Goal: Task Accomplishment & Management: Manage account settings

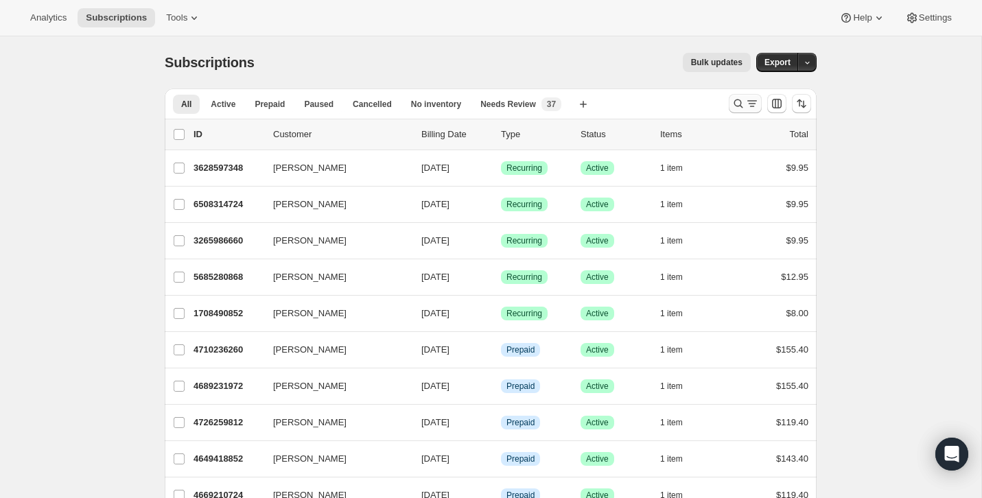
click at [743, 97] on icon "Search and filter results" at bounding box center [739, 104] width 14 height 14
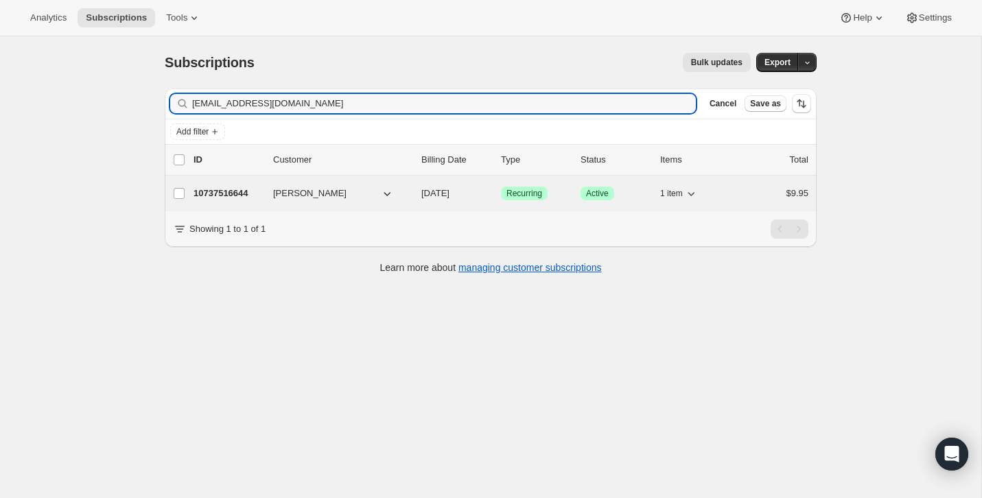
type input "[EMAIL_ADDRESS][DOMAIN_NAME]"
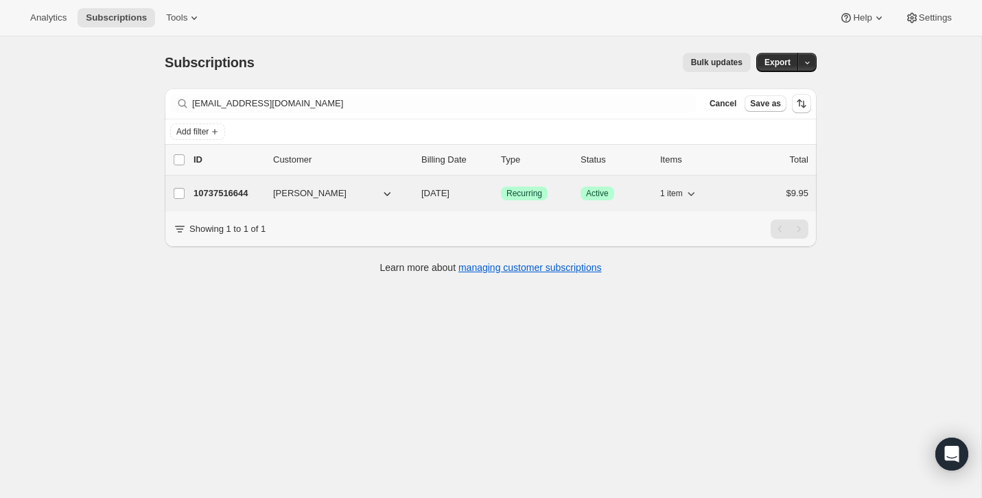
click at [741, 194] on div "$9.95" at bounding box center [774, 194] width 69 height 14
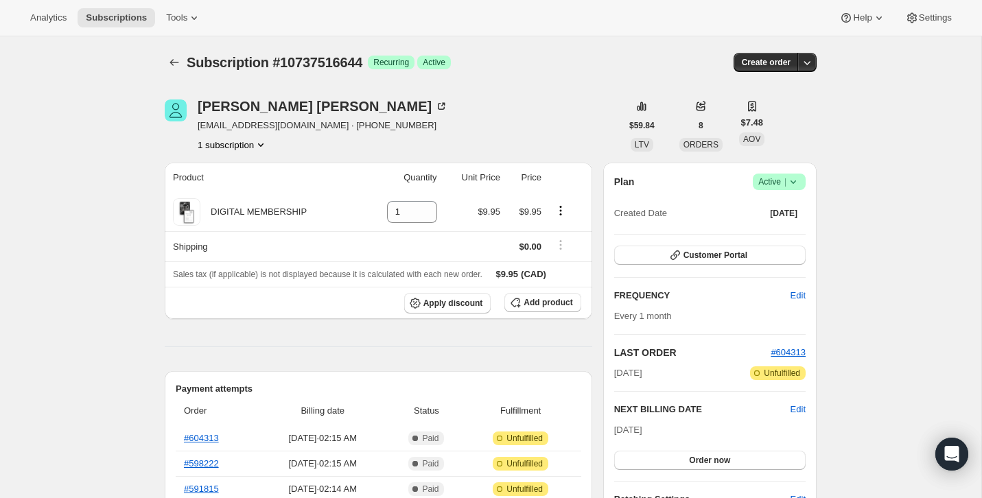
click at [787, 184] on icon at bounding box center [794, 182] width 14 height 14
click at [778, 232] on span "Cancel subscription" at bounding box center [776, 232] width 78 height 10
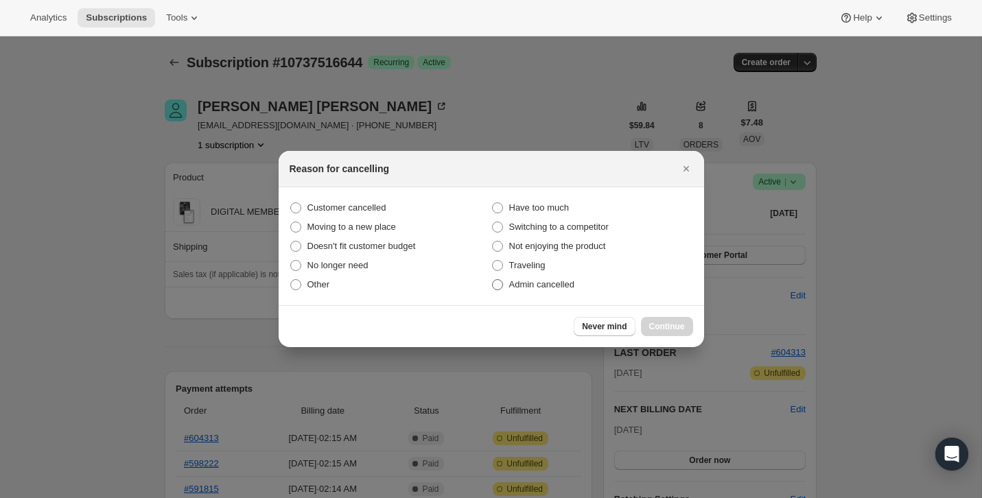
click at [566, 281] on span "Admin cancelled" at bounding box center [541, 284] width 65 height 10
click at [493, 280] on input "Admin cancelled" at bounding box center [492, 279] width 1 height 1
radio input "true"
click at [680, 323] on span "Continue" at bounding box center [667, 326] width 36 height 11
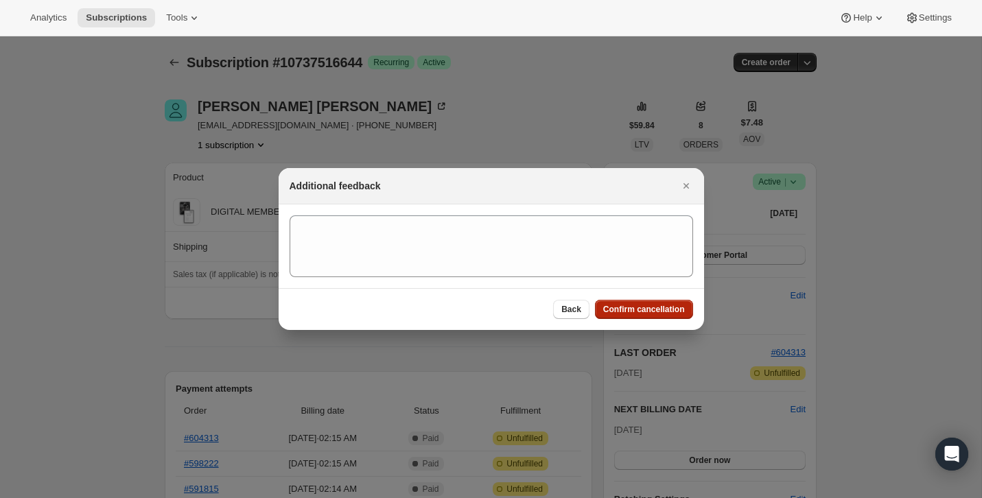
click at [676, 306] on span "Confirm cancellation" at bounding box center [644, 309] width 82 height 11
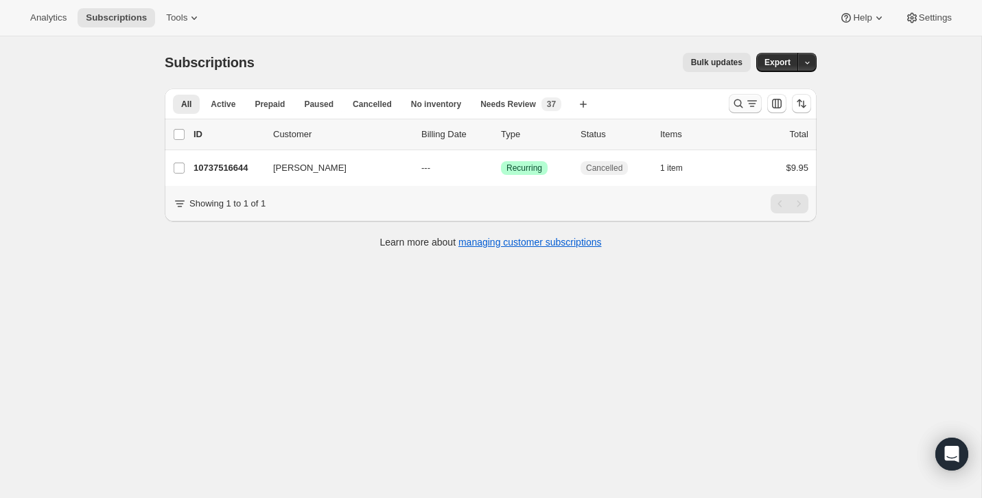
click at [743, 110] on icon "Search and filter results" at bounding box center [739, 104] width 14 height 14
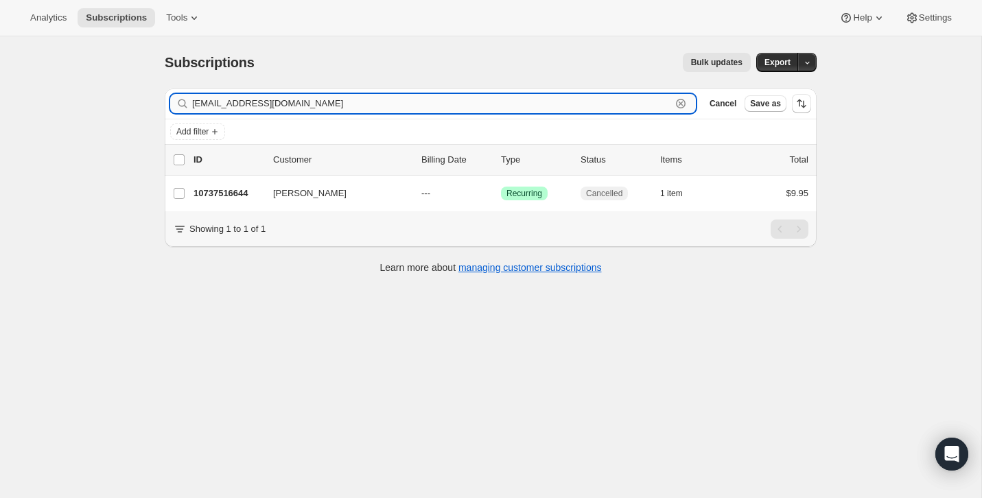
click at [672, 105] on div "[EMAIL_ADDRESS][DOMAIN_NAME] Clear" at bounding box center [433, 103] width 526 height 19
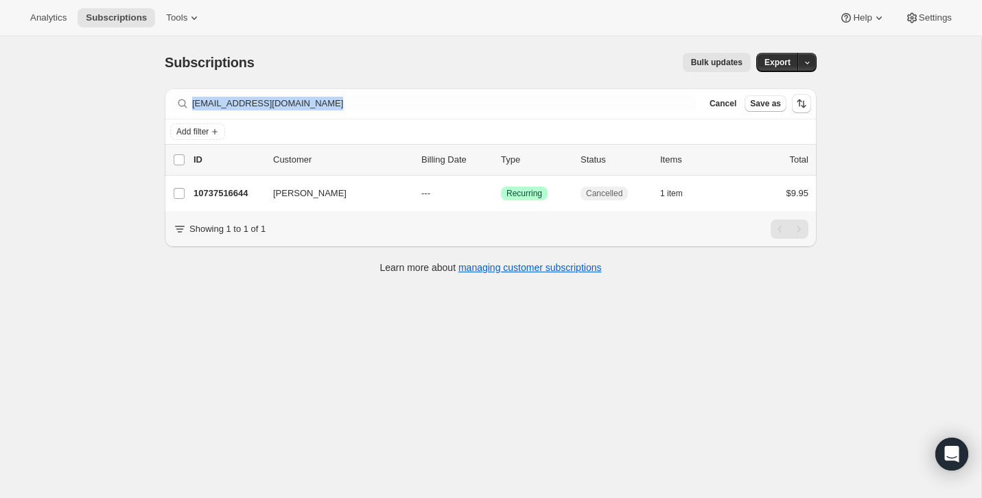
click at [672, 105] on div "[EMAIL_ADDRESS][DOMAIN_NAME] Clear" at bounding box center [433, 103] width 526 height 19
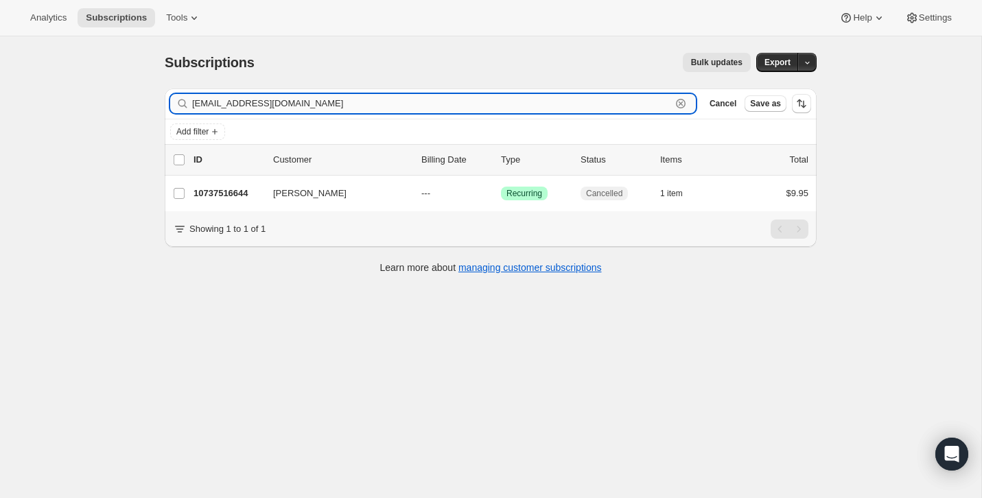
click at [660, 104] on input "[EMAIL_ADDRESS][DOMAIN_NAME]" at bounding box center [431, 103] width 479 height 19
paste input "[EMAIL_ADDRESS][DOMAIN_NAME]"
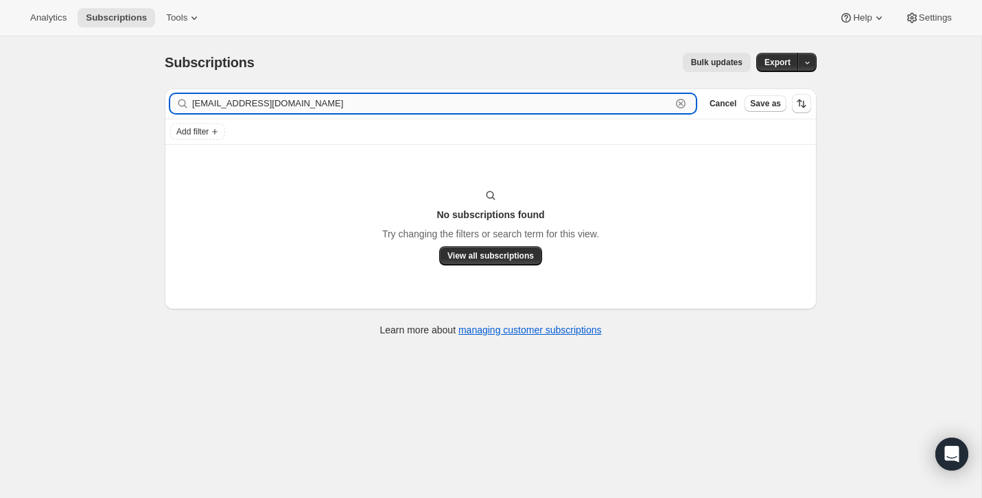
click at [334, 106] on input "[EMAIL_ADDRESS][DOMAIN_NAME]" at bounding box center [431, 103] width 479 height 19
paste input "[PERSON_NAME]"
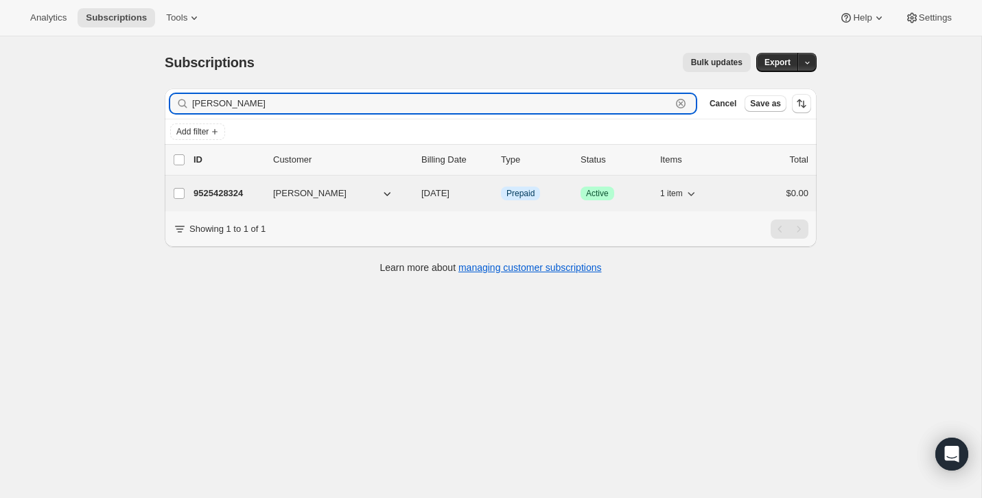
type input "[PERSON_NAME]"
click at [747, 197] on div "$0.00" at bounding box center [774, 194] width 69 height 14
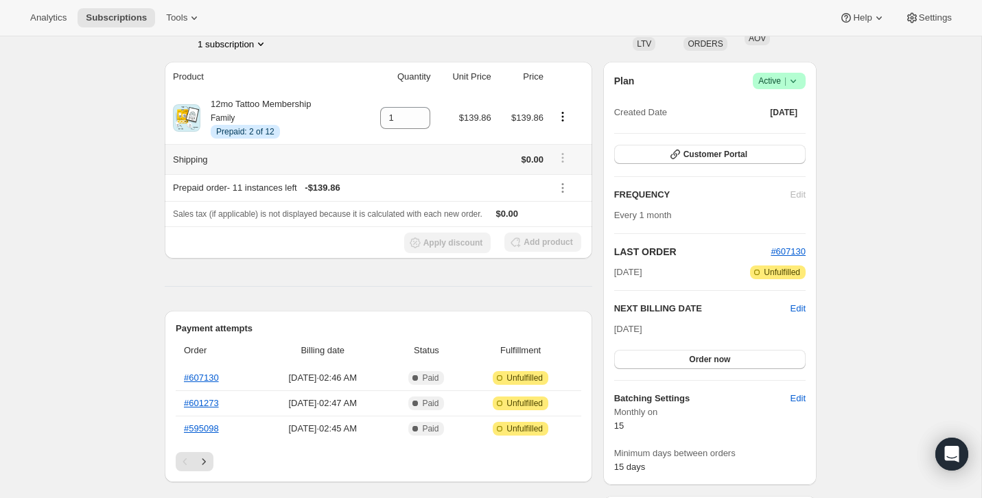
scroll to position [137, 0]
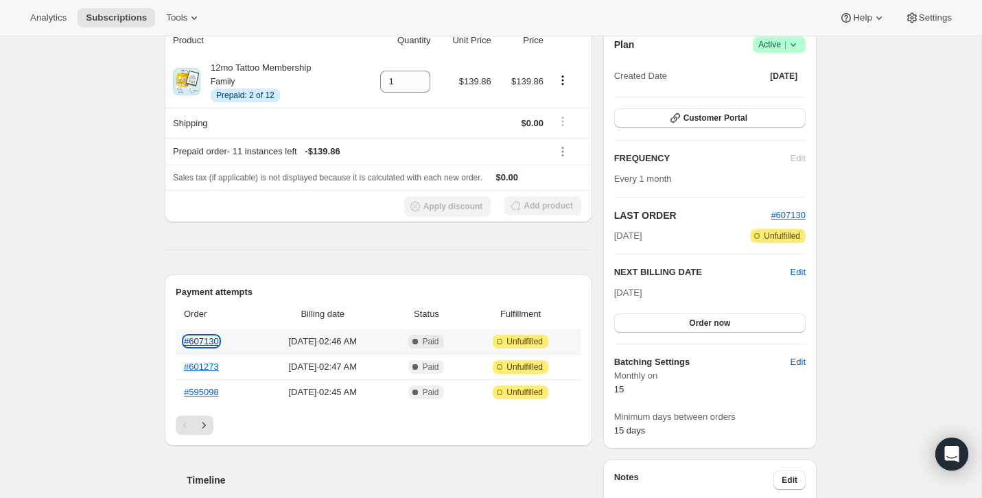
click at [215, 339] on link "#607130" at bounding box center [201, 341] width 35 height 10
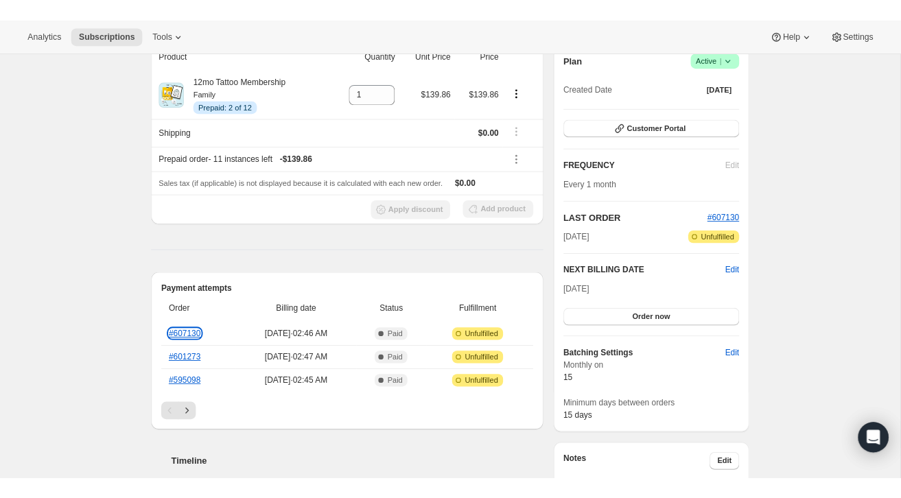
scroll to position [0, 0]
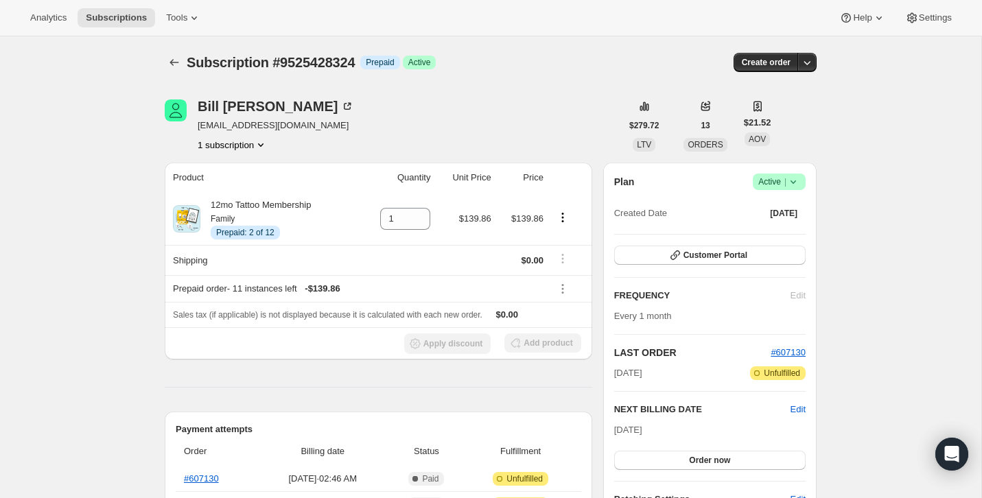
click at [789, 176] on icon at bounding box center [794, 182] width 14 height 14
click at [778, 227] on span "Cancel subscription" at bounding box center [776, 232] width 78 height 10
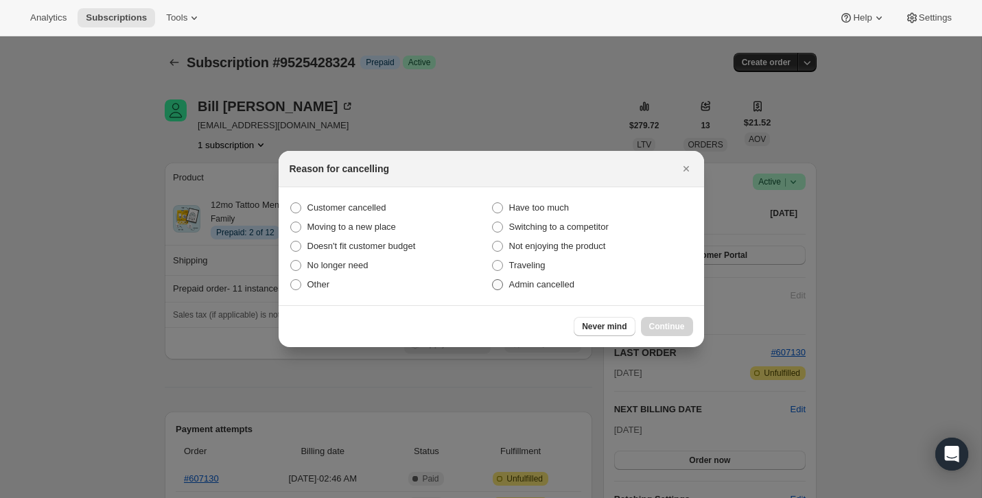
click at [583, 277] on label "Admin cancelled" at bounding box center [592, 284] width 202 height 19
click at [493, 279] on input "Admin cancelled" at bounding box center [492, 279] width 1 height 1
radio input "true"
click at [668, 325] on span "Continue" at bounding box center [667, 326] width 36 height 11
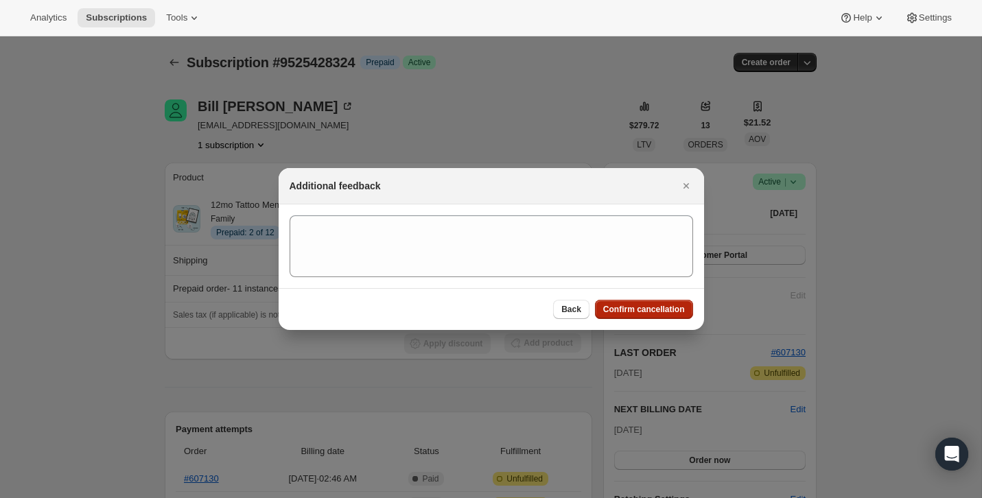
click at [668, 305] on span "Confirm cancellation" at bounding box center [644, 309] width 82 height 11
